Goal: Task Accomplishment & Management: Manage account settings

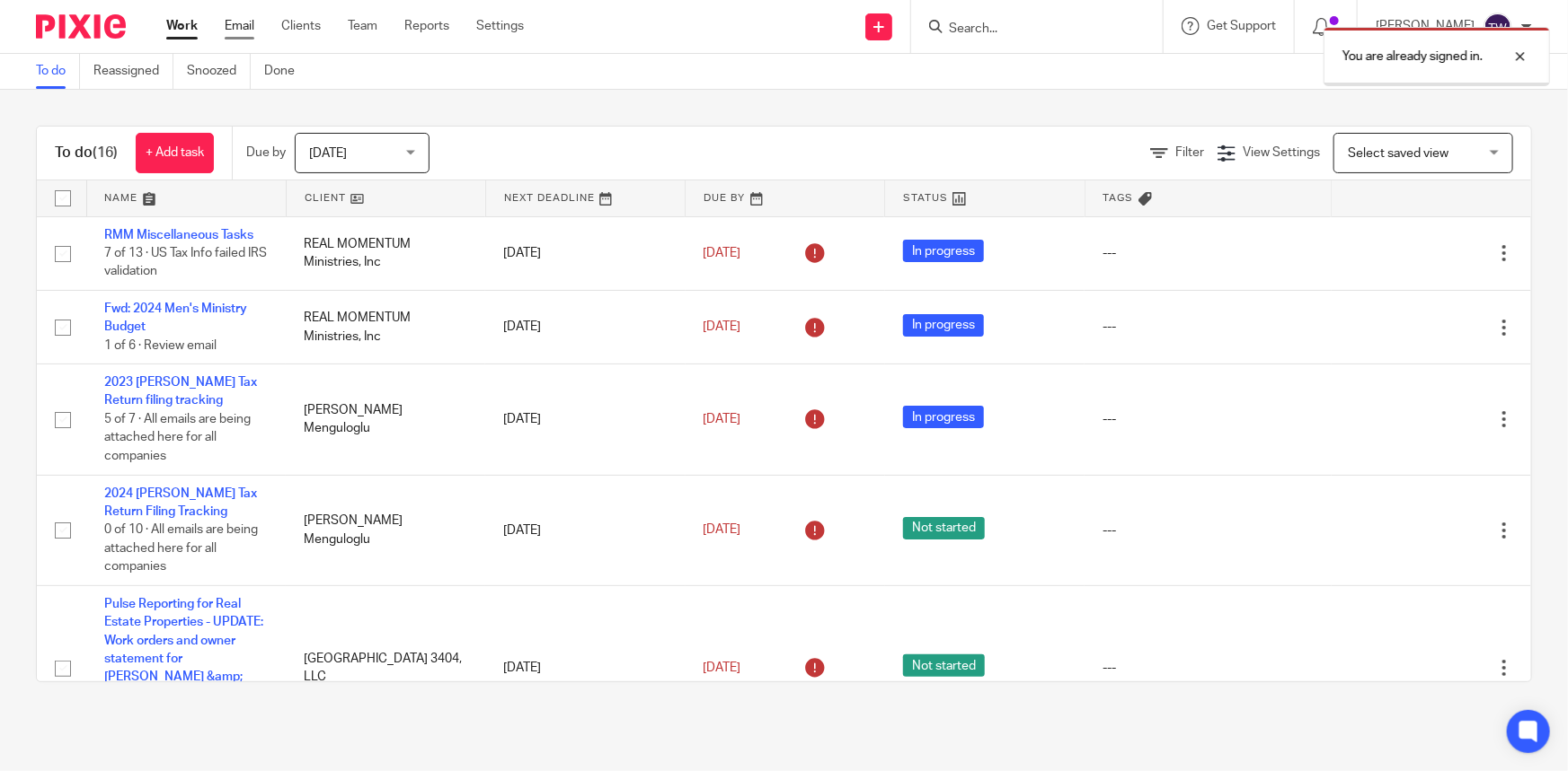
click at [234, 29] on link "Email" at bounding box center [239, 26] width 30 height 18
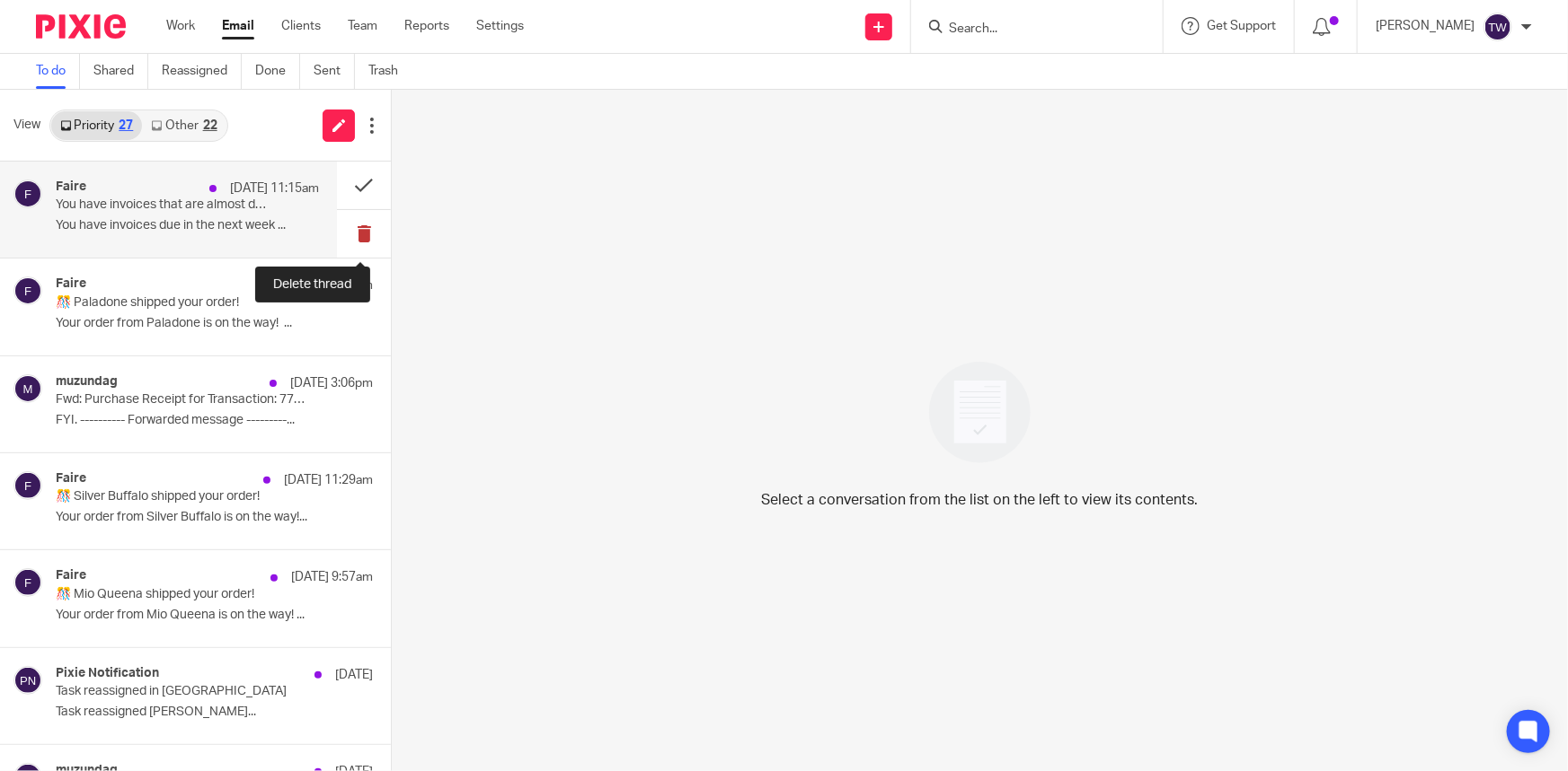
click at [344, 236] on button at bounding box center [364, 233] width 54 height 47
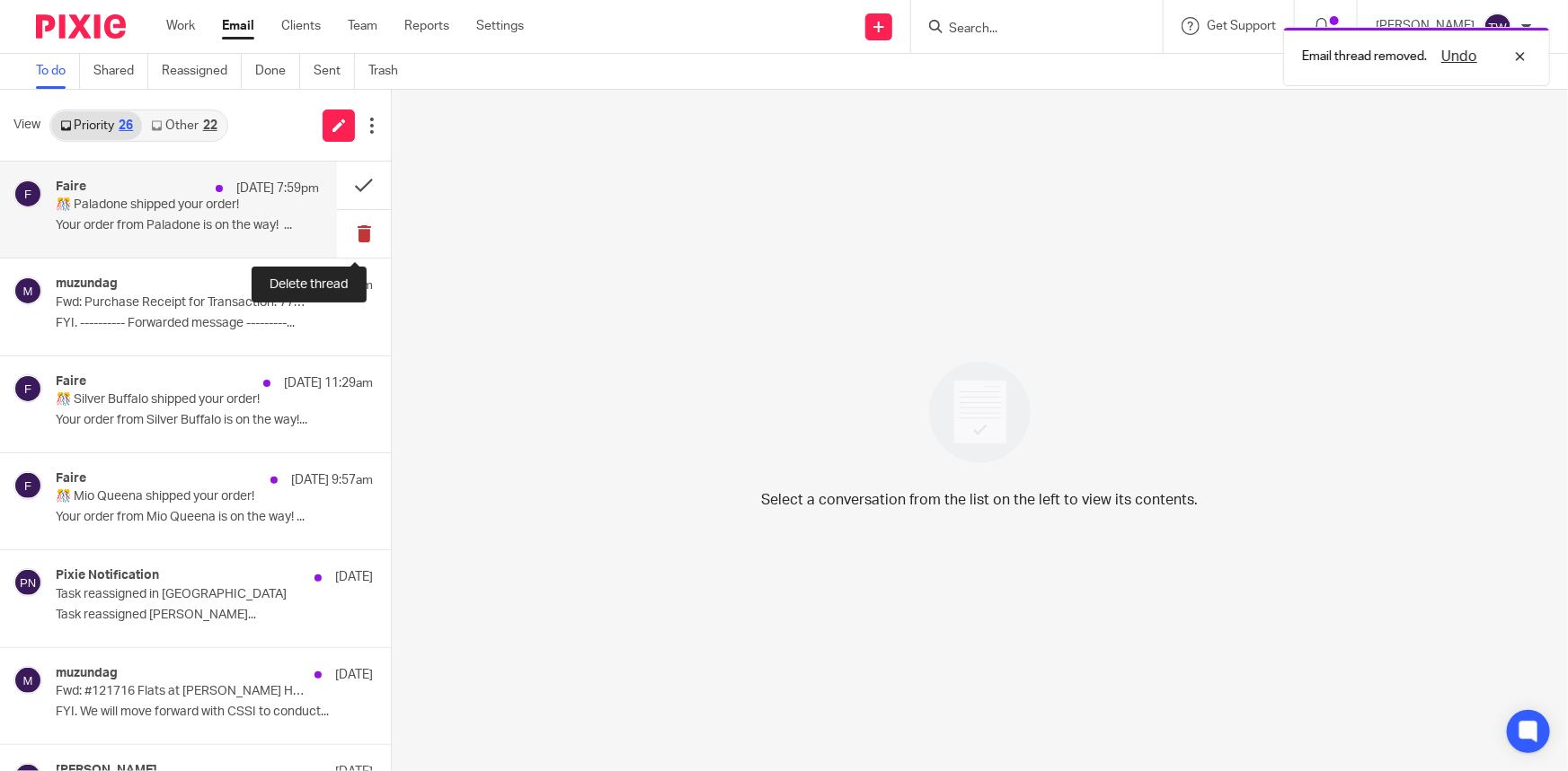
click at [346, 238] on button at bounding box center [364, 233] width 54 height 47
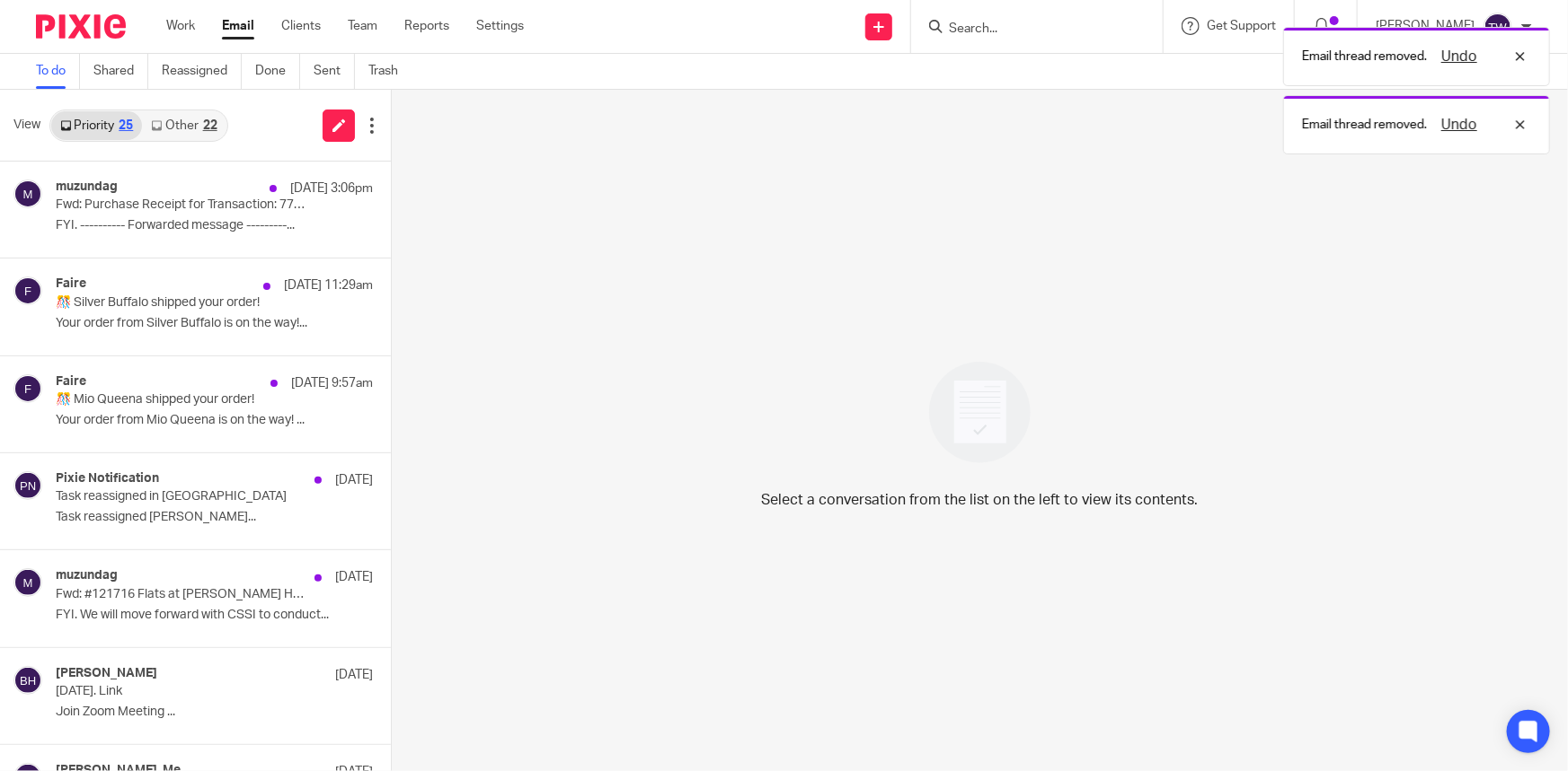
click at [182, 127] on link "Other 22" at bounding box center [183, 126] width 84 height 29
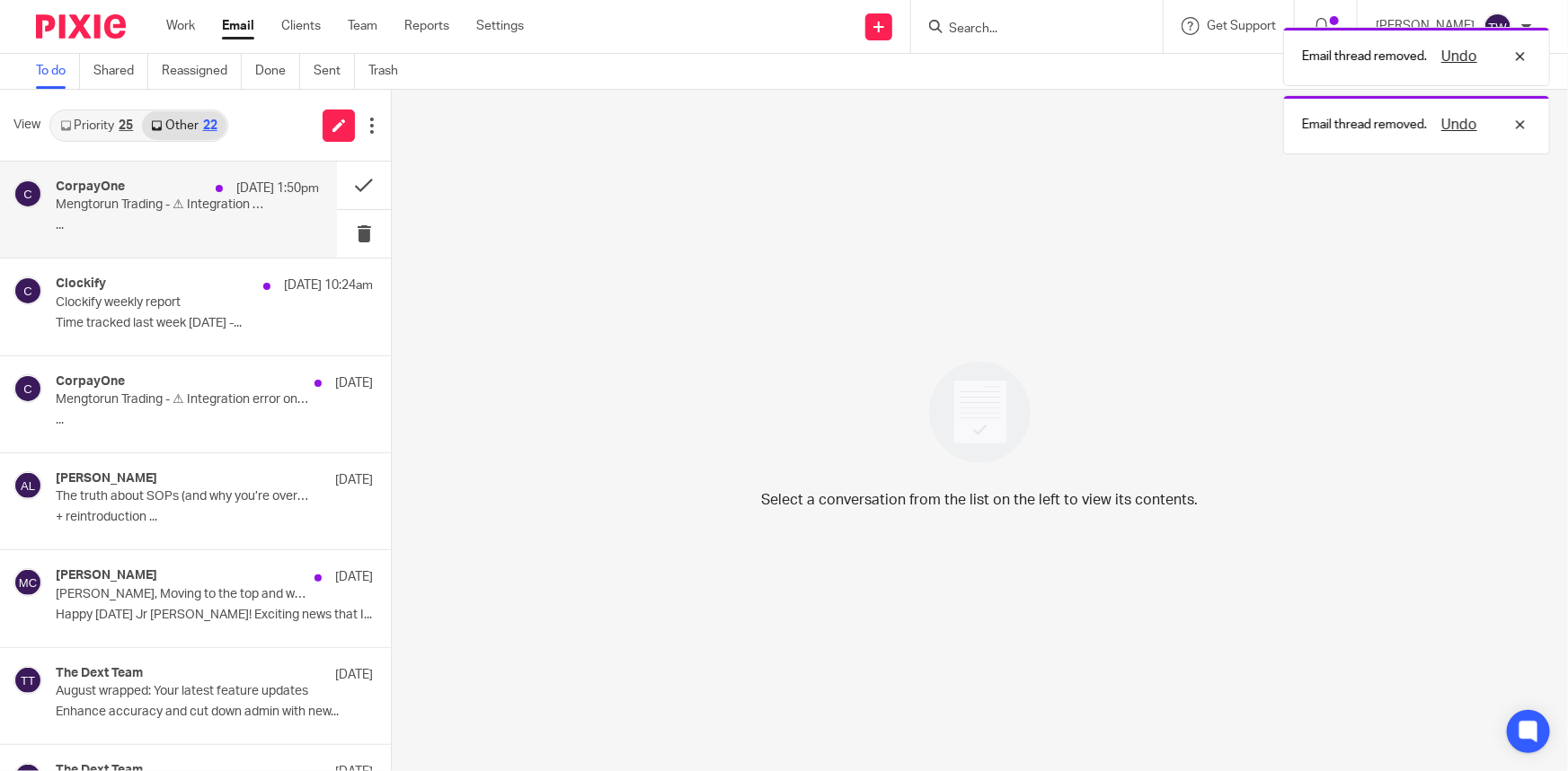
click at [213, 209] on p "Mengtorun Trading - ⚠ Integration error on QuickBooks Online for bill #8764" at bounding box center [161, 205] width 211 height 15
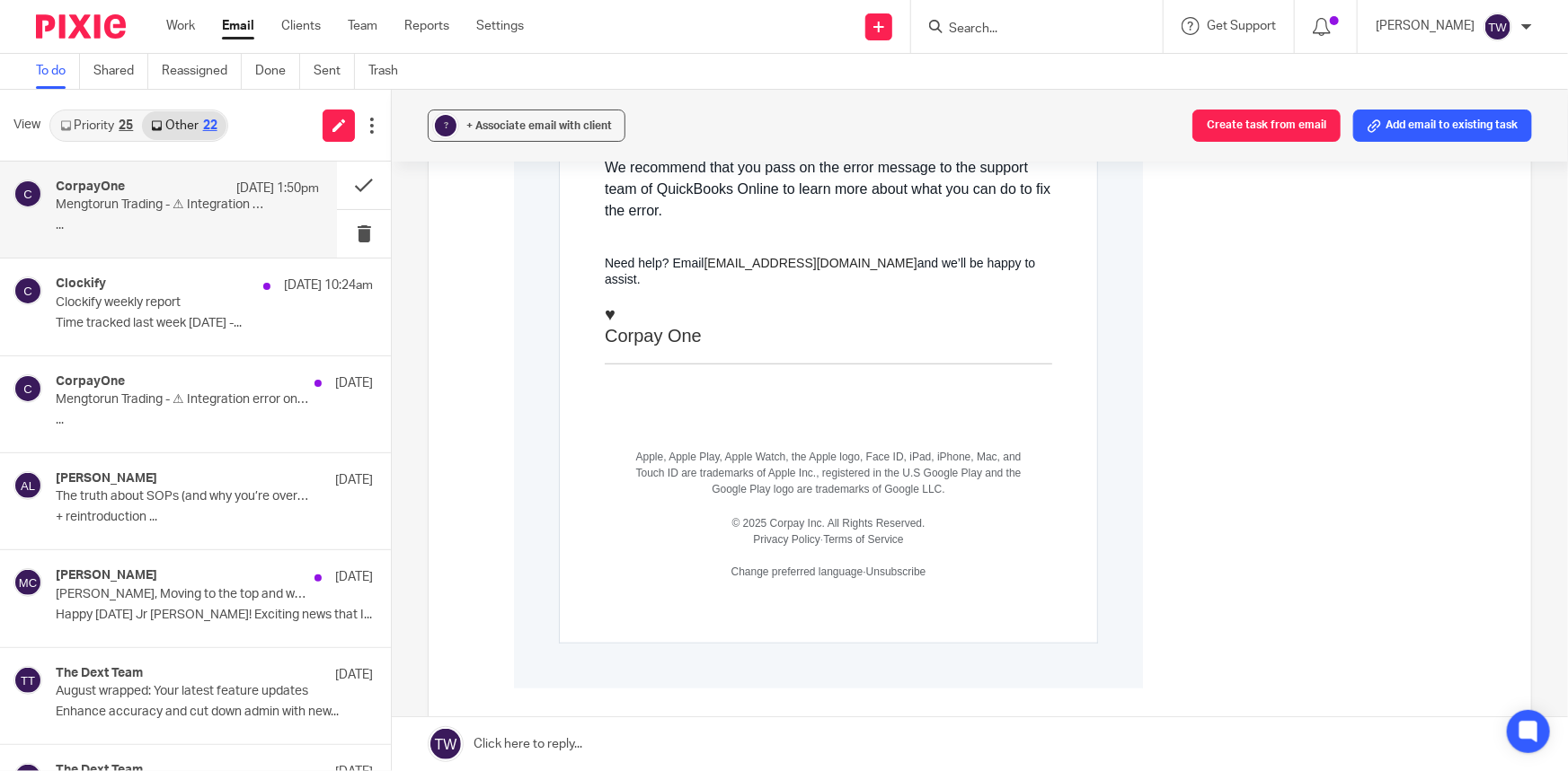
scroll to position [653, 0]
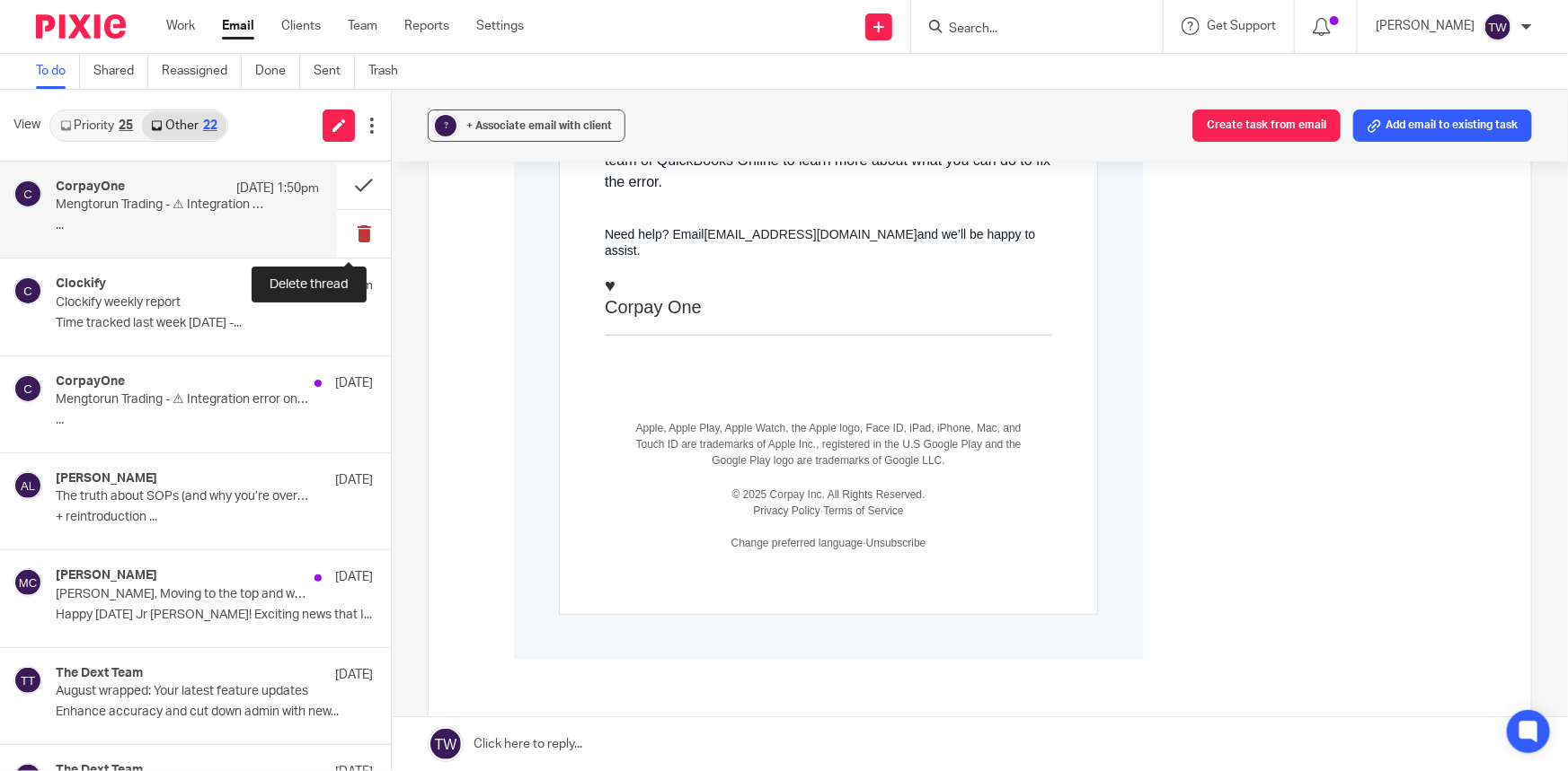
click at [350, 231] on button at bounding box center [364, 233] width 54 height 47
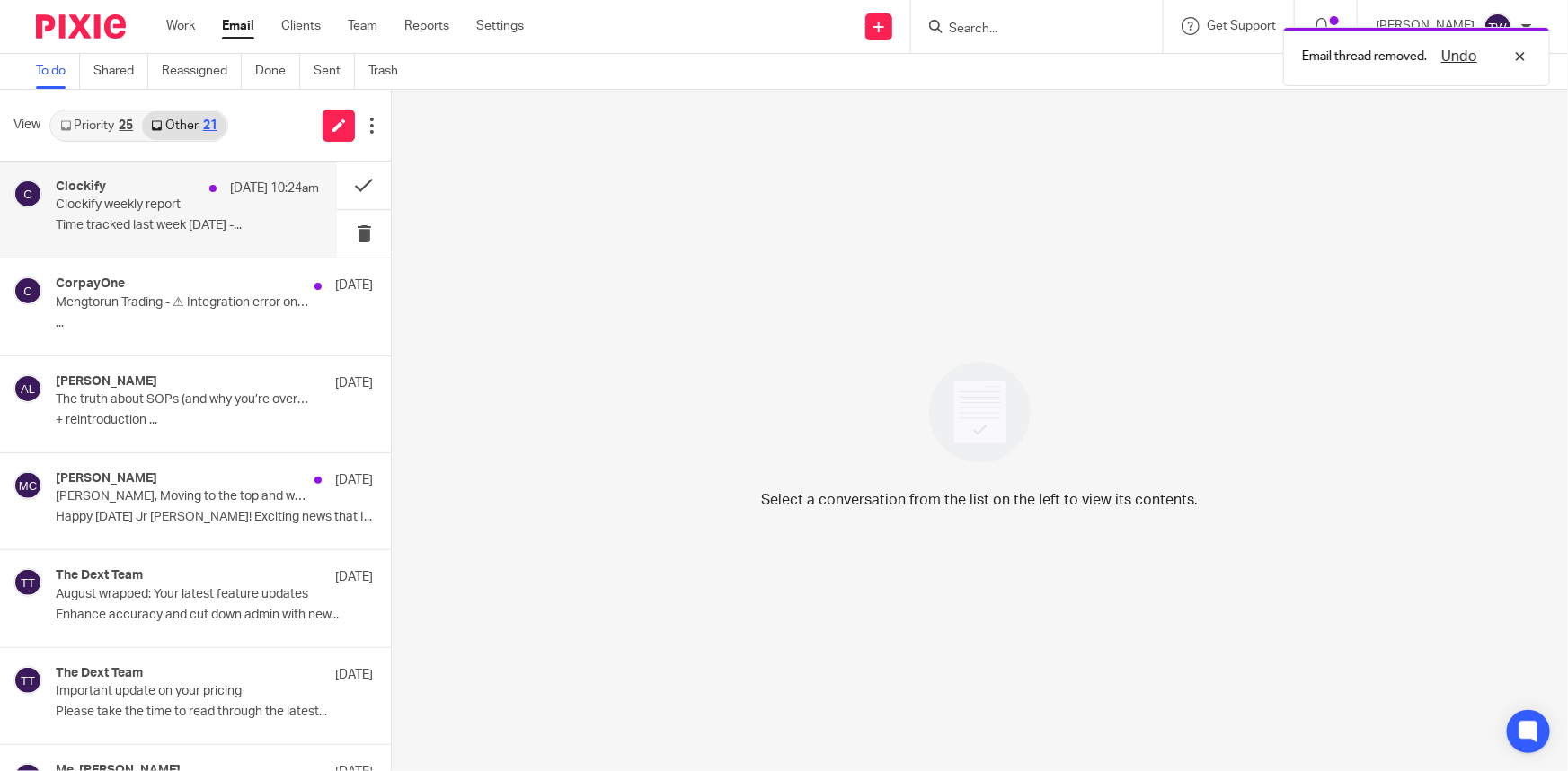
click at [115, 233] on p "Time tracked last week 09/07/2025 -..." at bounding box center [187, 226] width 263 height 15
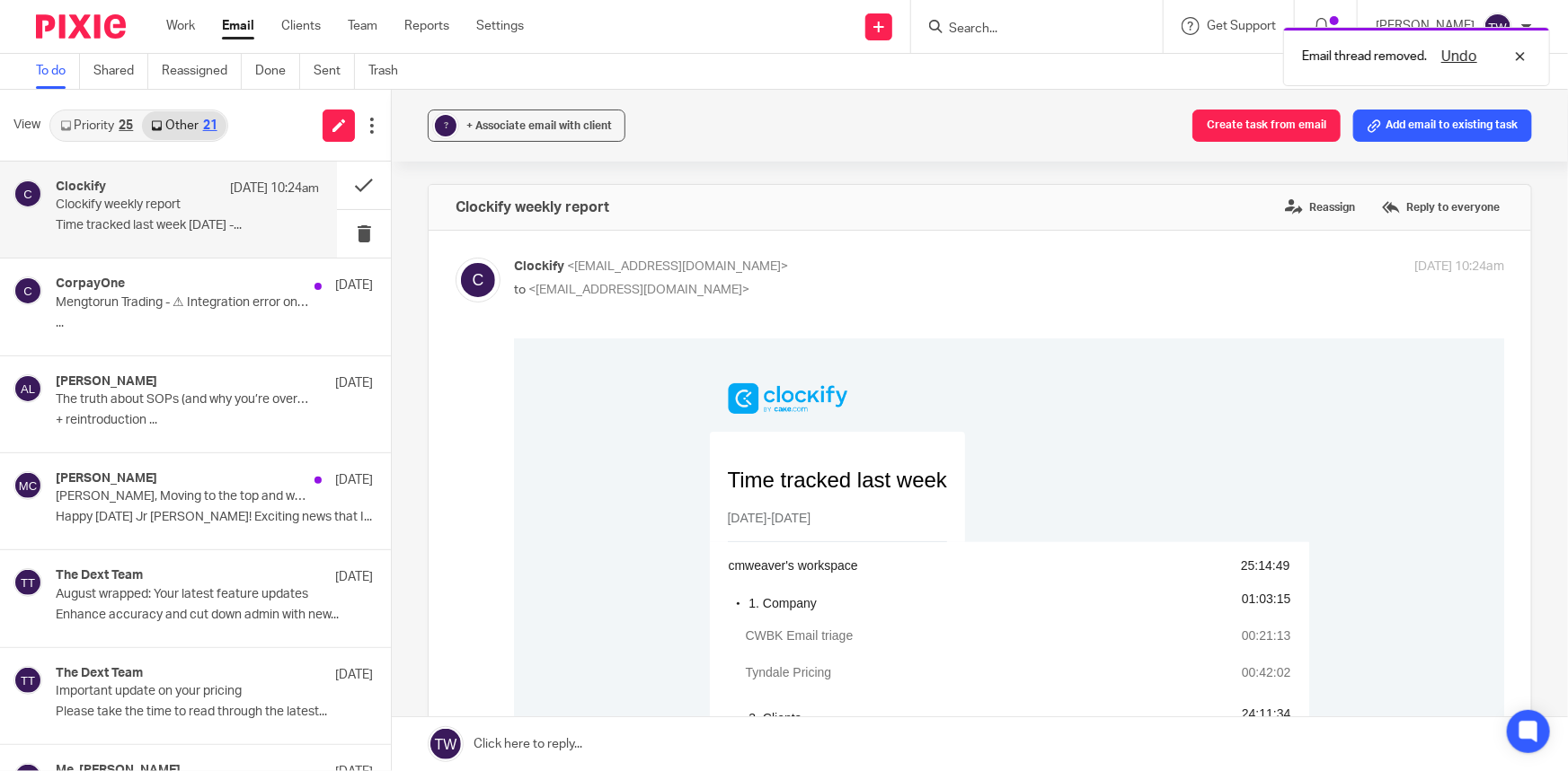
scroll to position [0, 0]
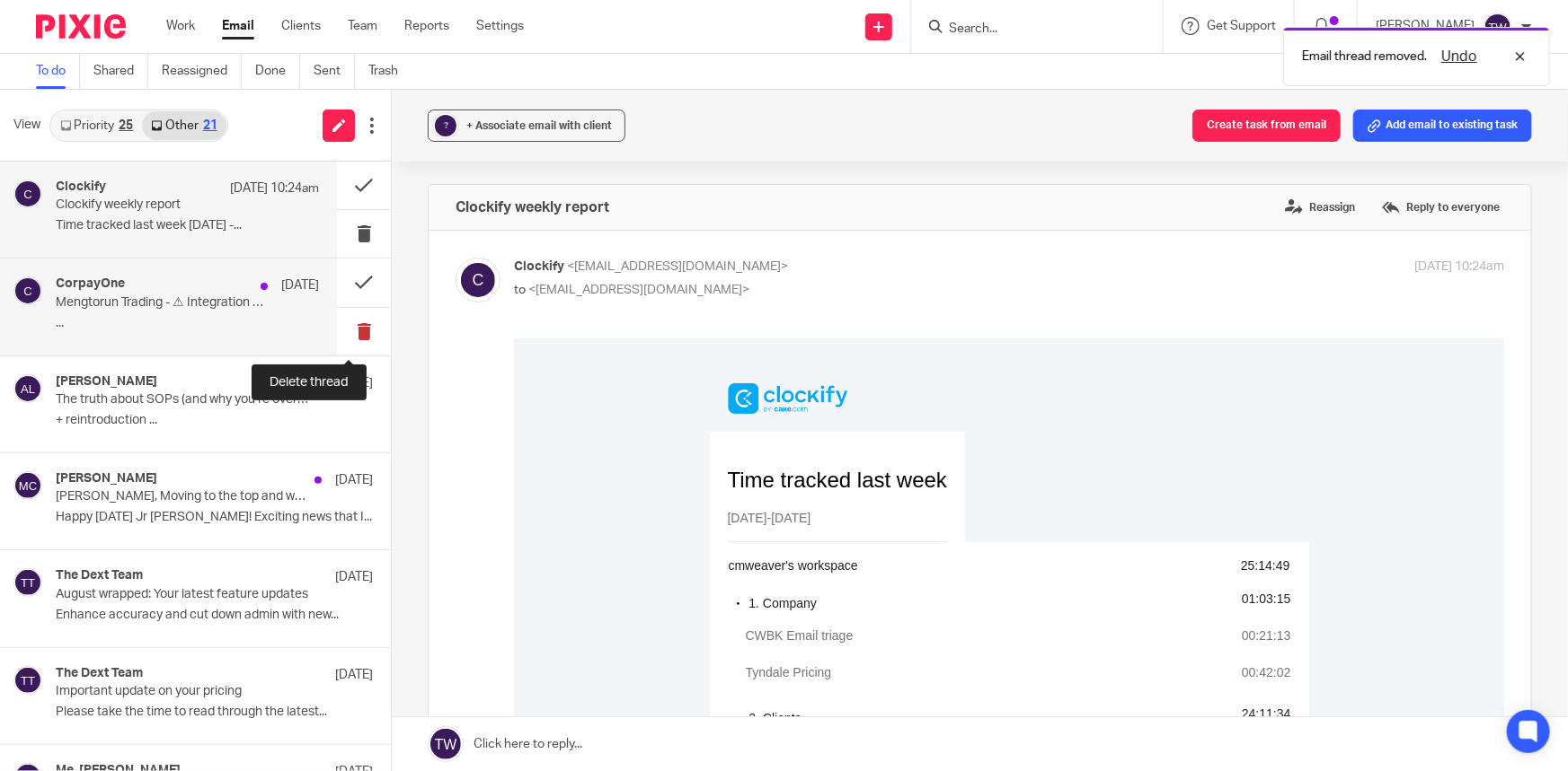
click at [353, 331] on button at bounding box center [364, 331] width 54 height 47
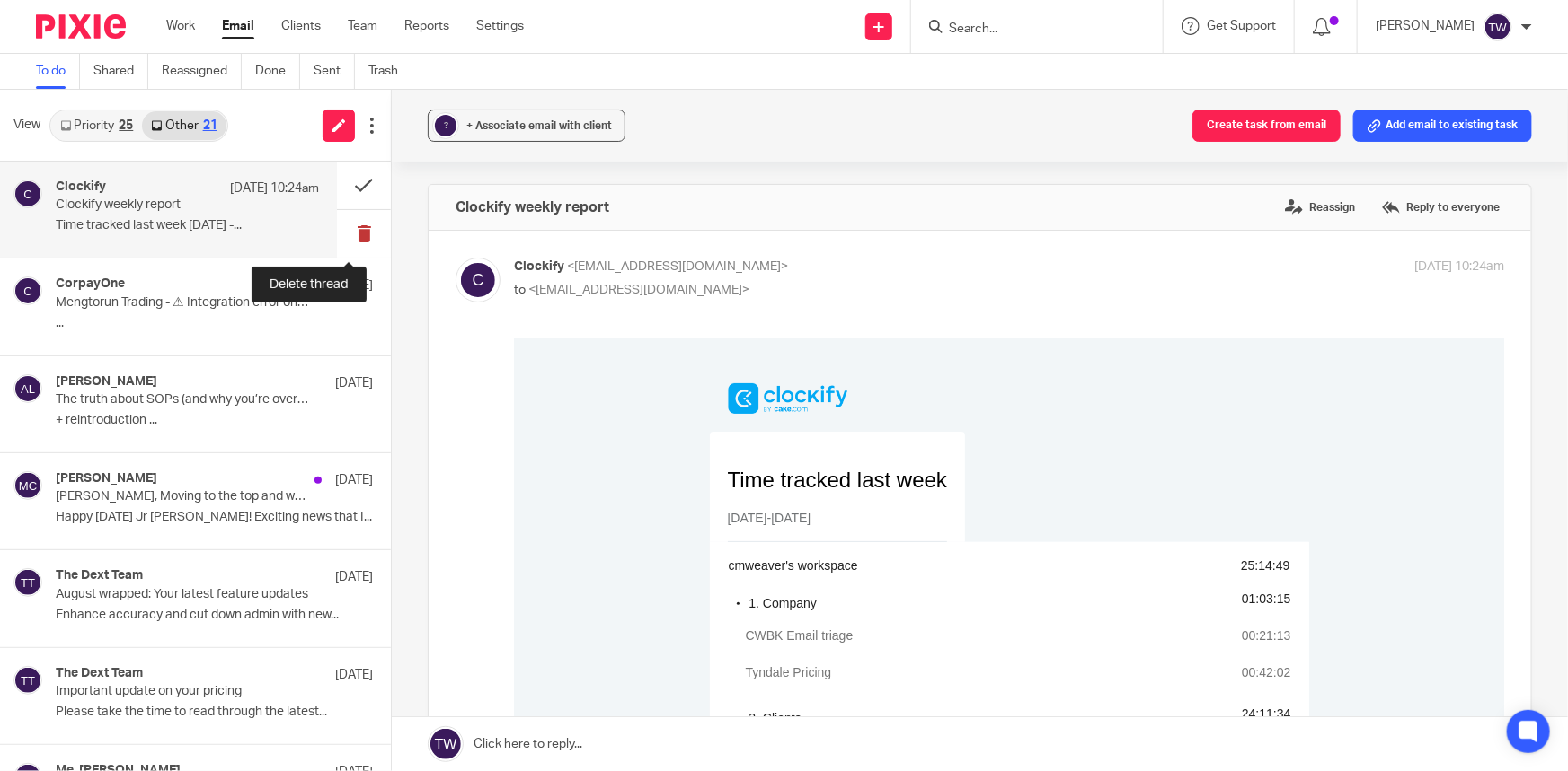
click at [349, 230] on button at bounding box center [364, 233] width 54 height 47
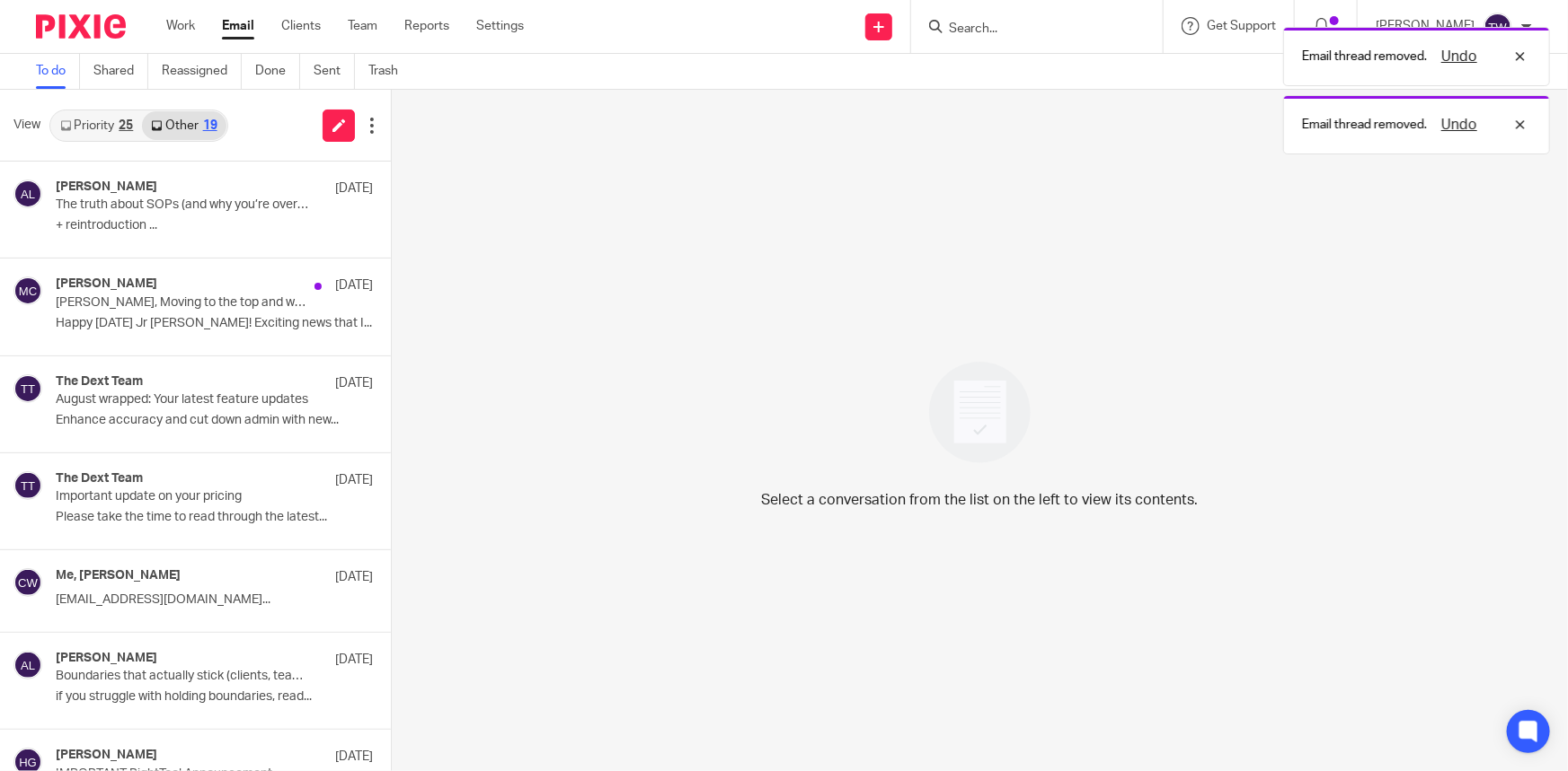
click at [86, 120] on link "Priority 25" at bounding box center [96, 126] width 91 height 29
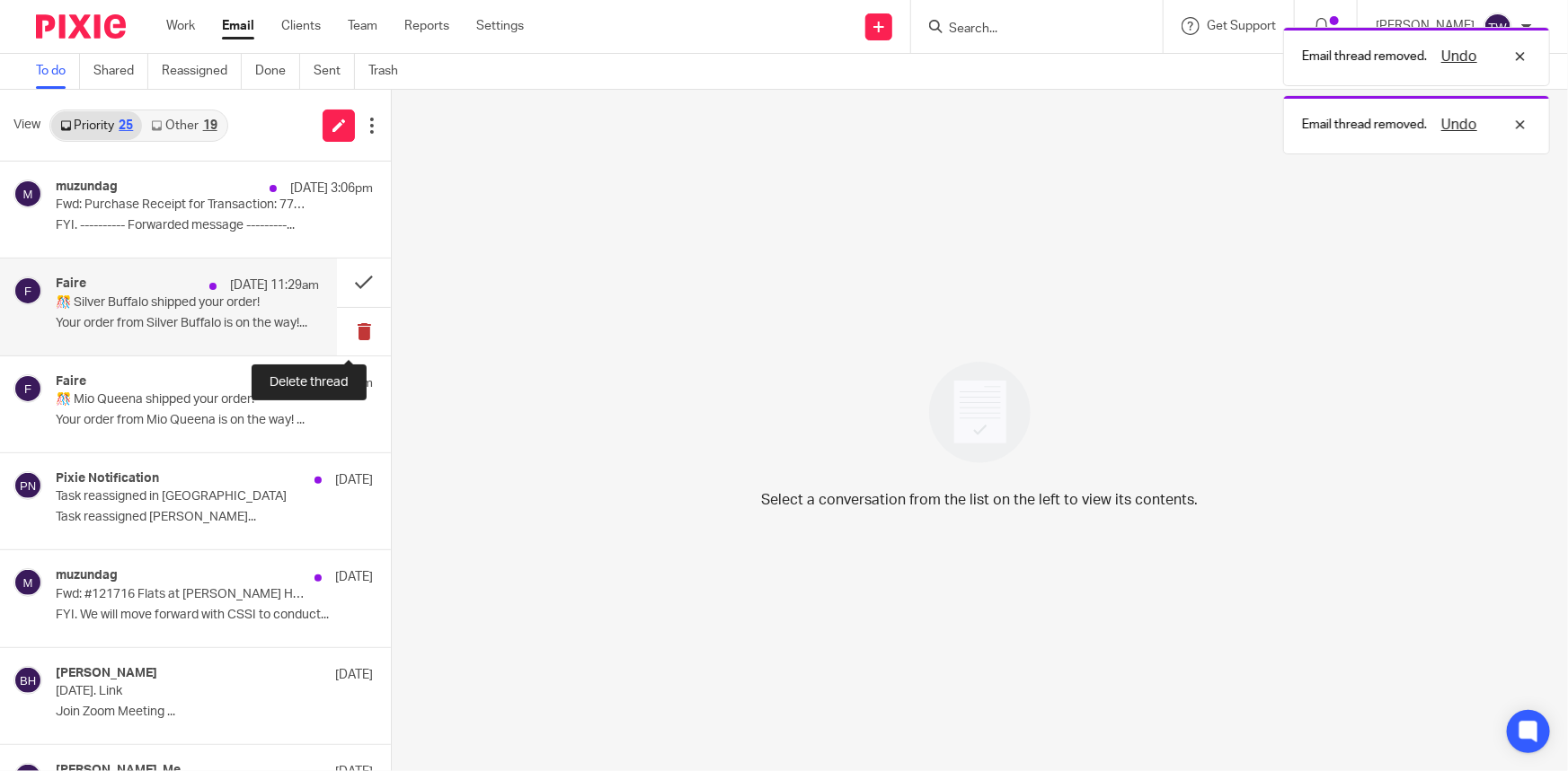
click at [353, 326] on button at bounding box center [364, 331] width 54 height 47
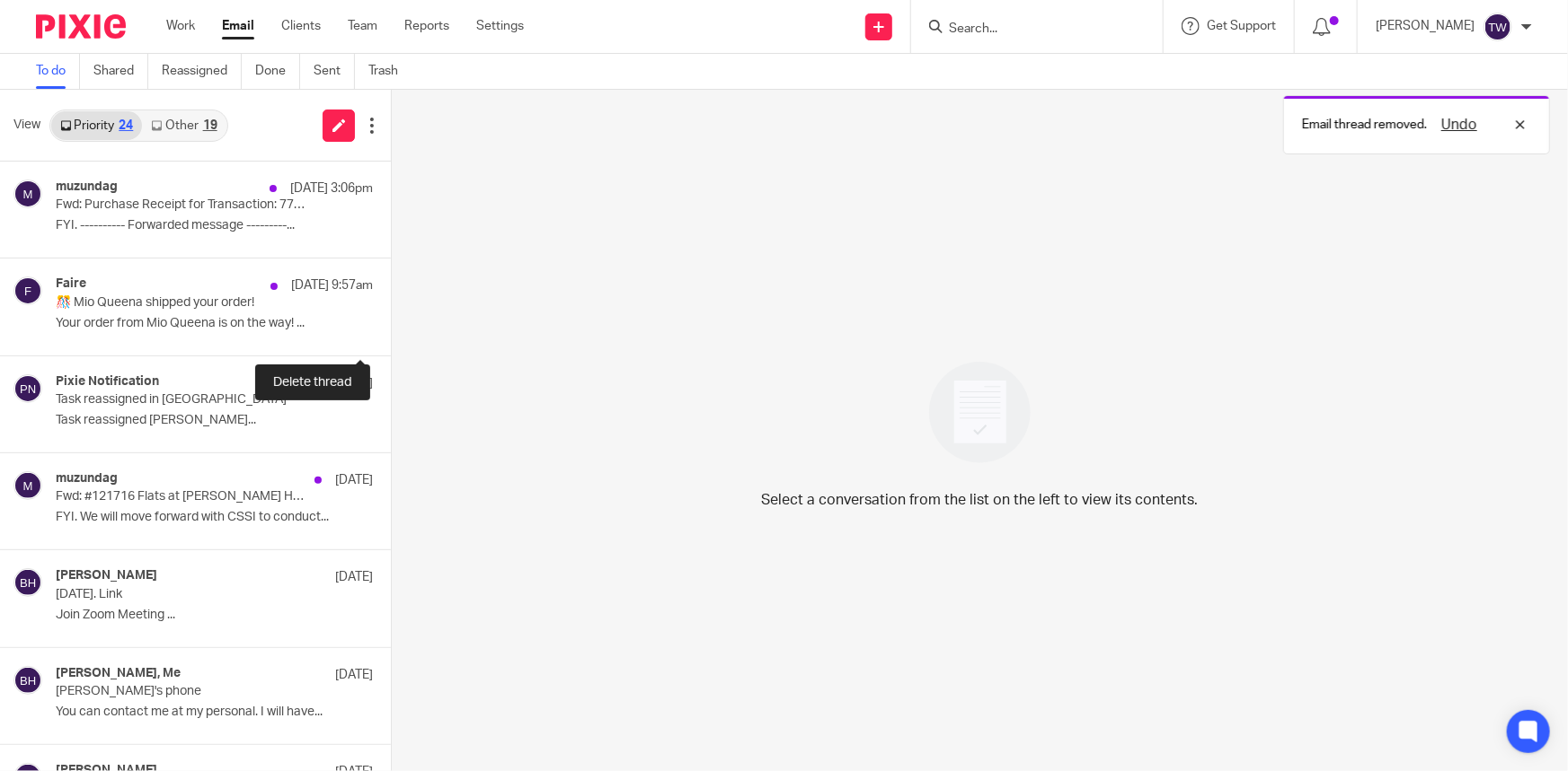
click at [391, 326] on button at bounding box center [398, 331] width 14 height 47
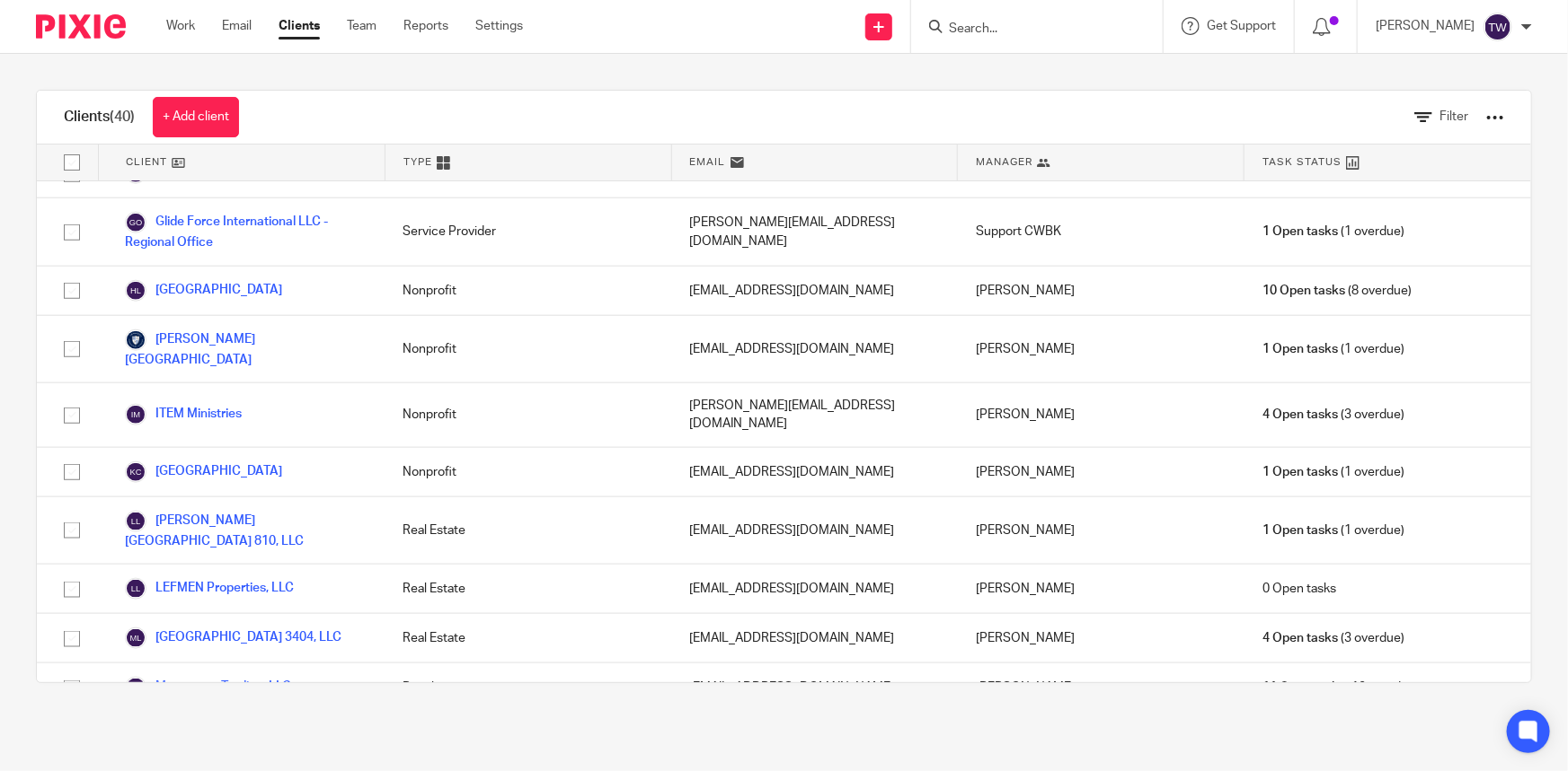
scroll to position [979, 0]
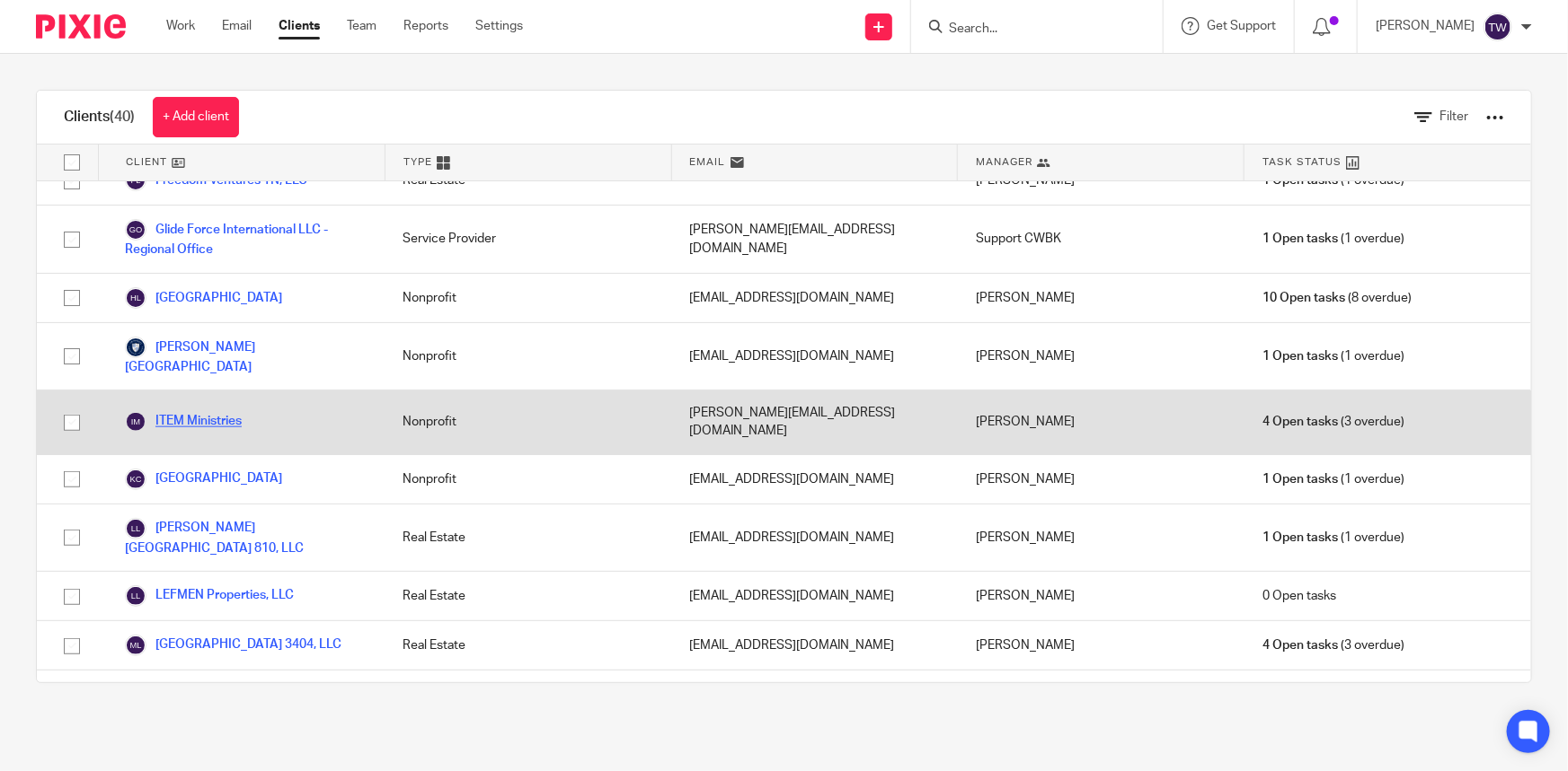
click at [190, 411] on link "ITEM Ministries" at bounding box center [183, 422] width 117 height 21
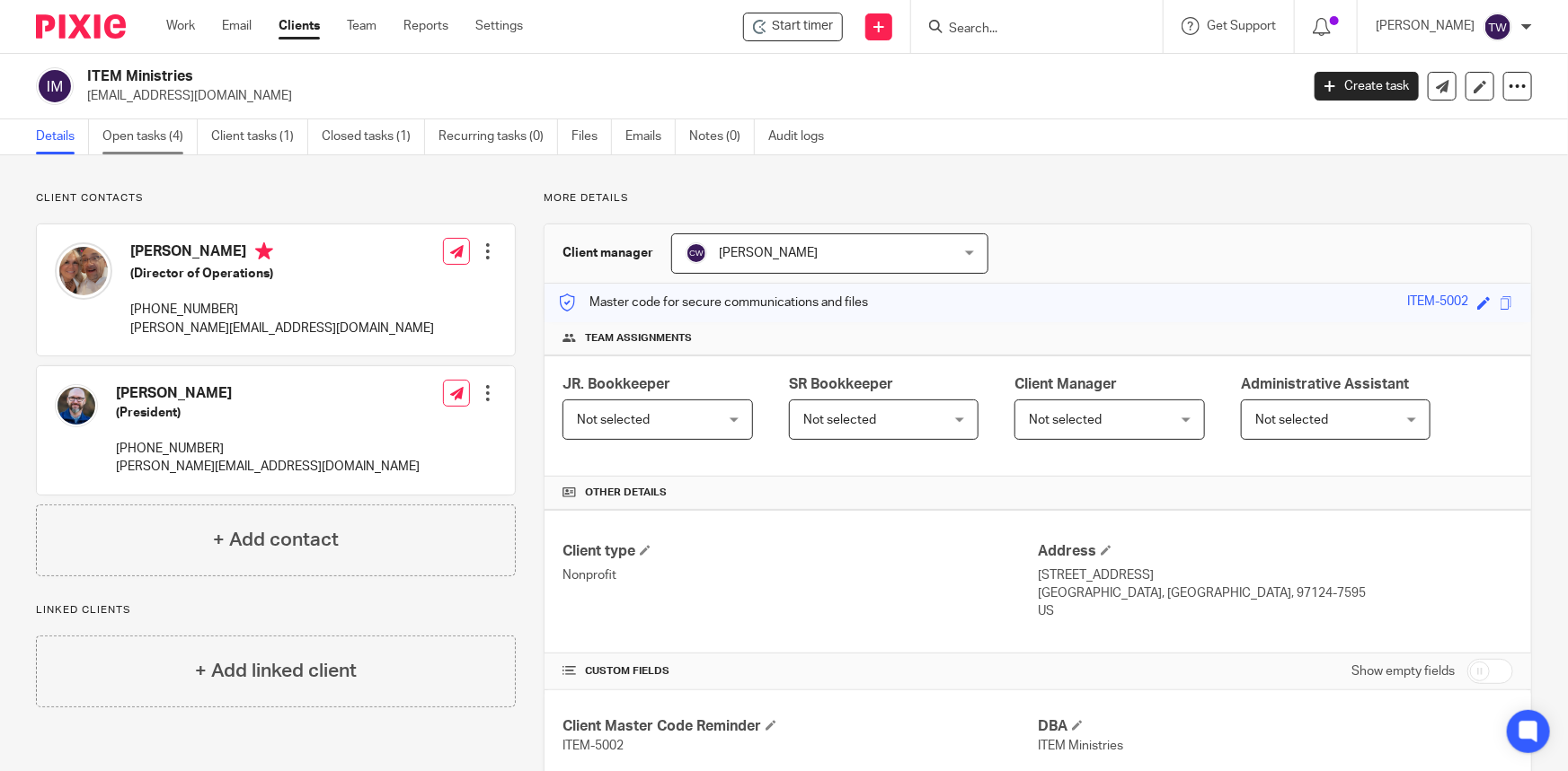
click at [154, 135] on link "Open tasks (4)" at bounding box center [149, 137] width 95 height 35
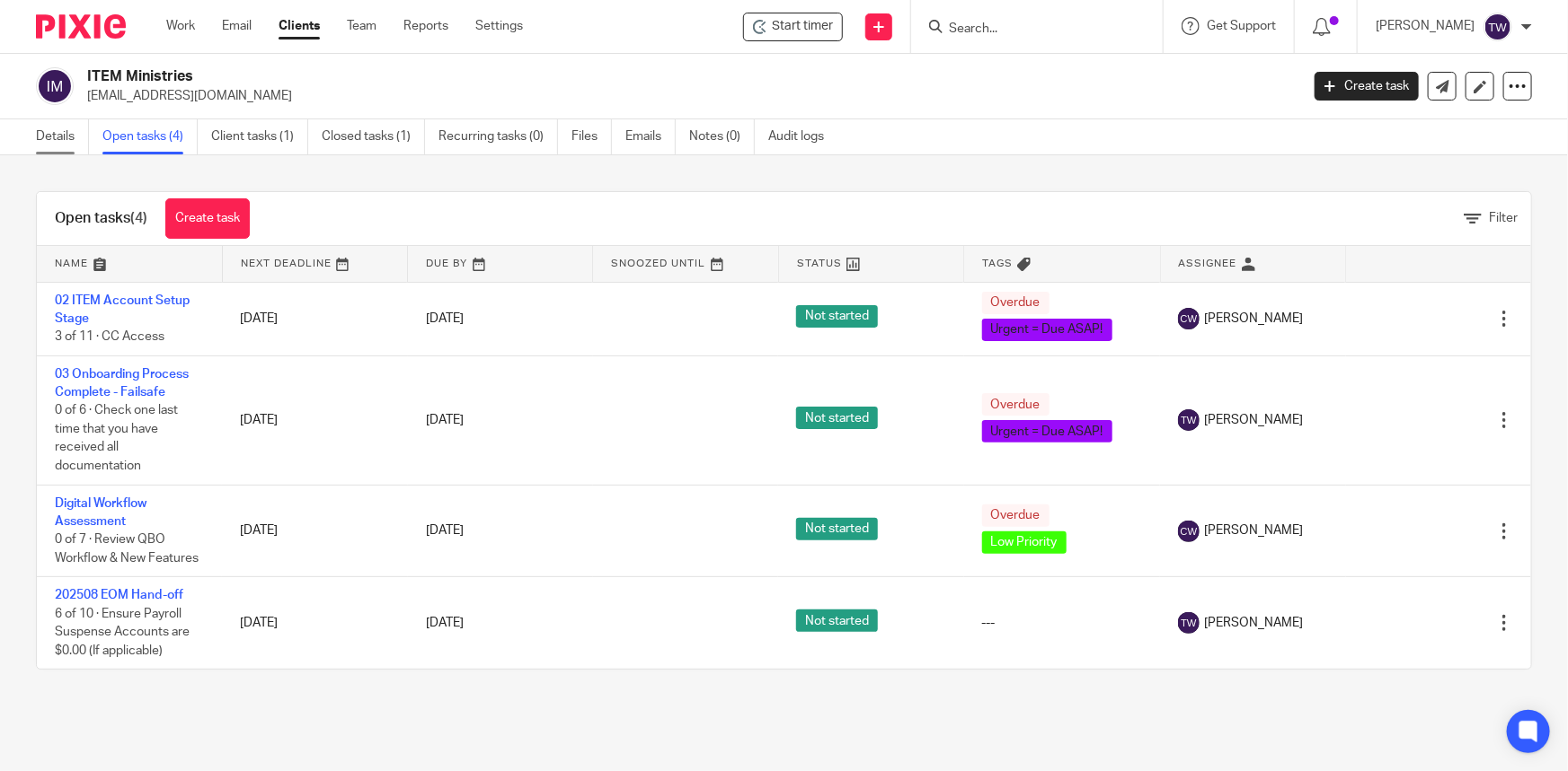
click at [53, 139] on link "Details" at bounding box center [62, 137] width 53 height 35
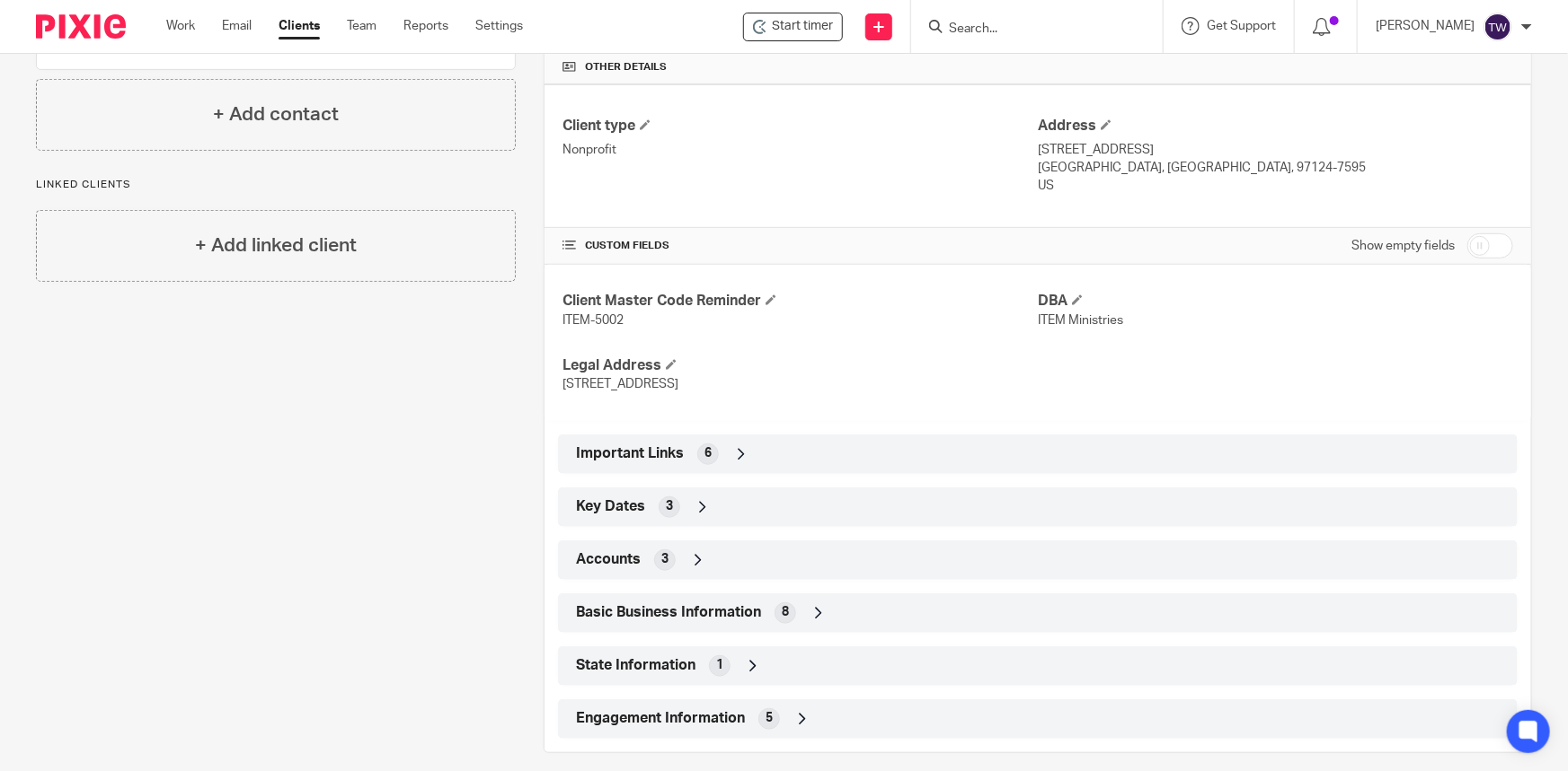
scroll to position [442, 0]
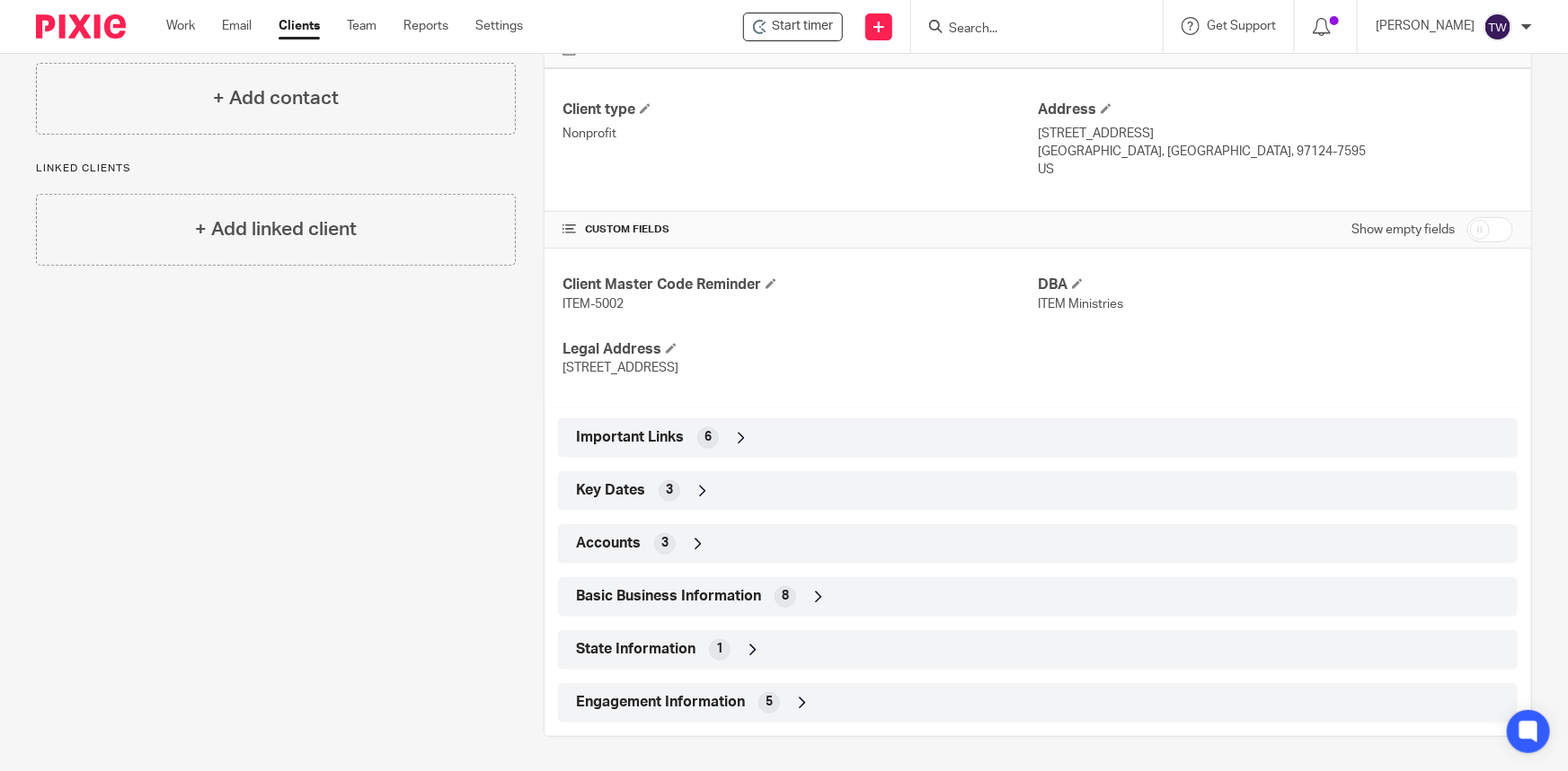
click at [736, 434] on icon at bounding box center [741, 438] width 18 height 18
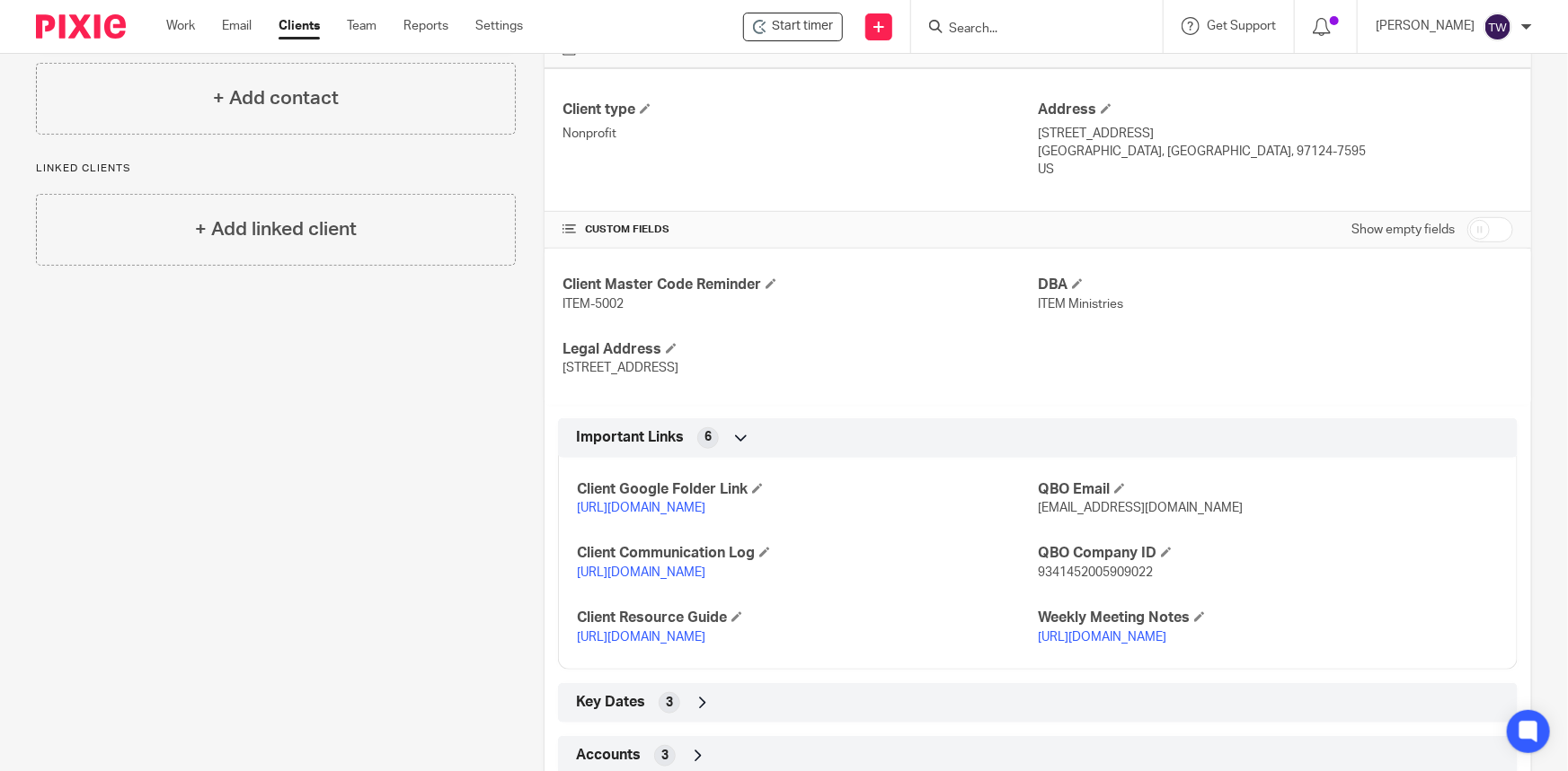
click at [705, 644] on link "[URL][DOMAIN_NAME]" at bounding box center [640, 637] width 128 height 13
